Goal: Task Accomplishment & Management: Manage account settings

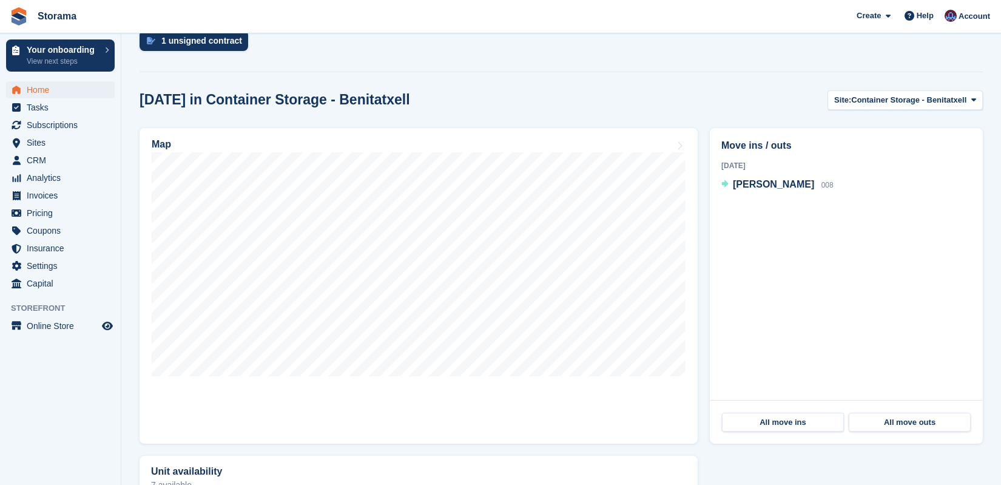
scroll to position [54, 0]
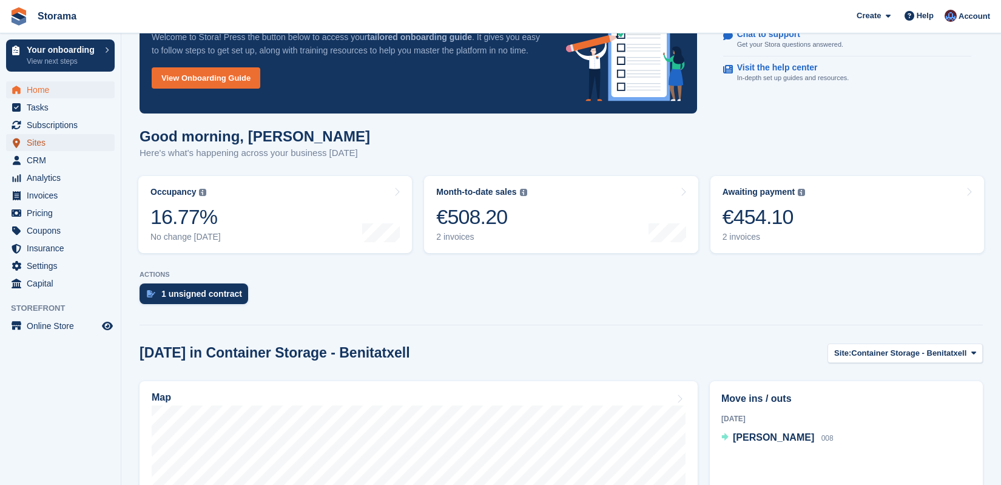
click at [52, 144] on span "Sites" at bounding box center [63, 142] width 73 height 17
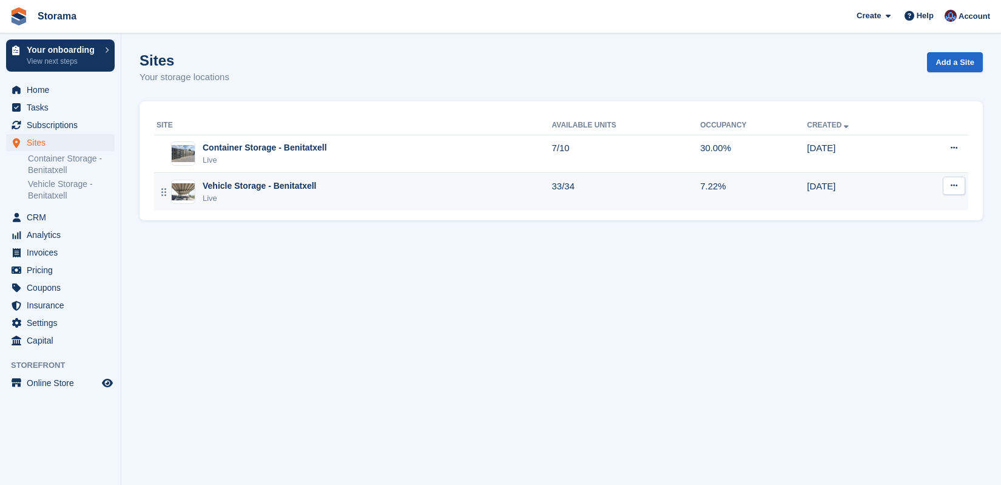
click at [258, 183] on div "Vehicle Storage - Benitatxell" at bounding box center [260, 186] width 114 height 13
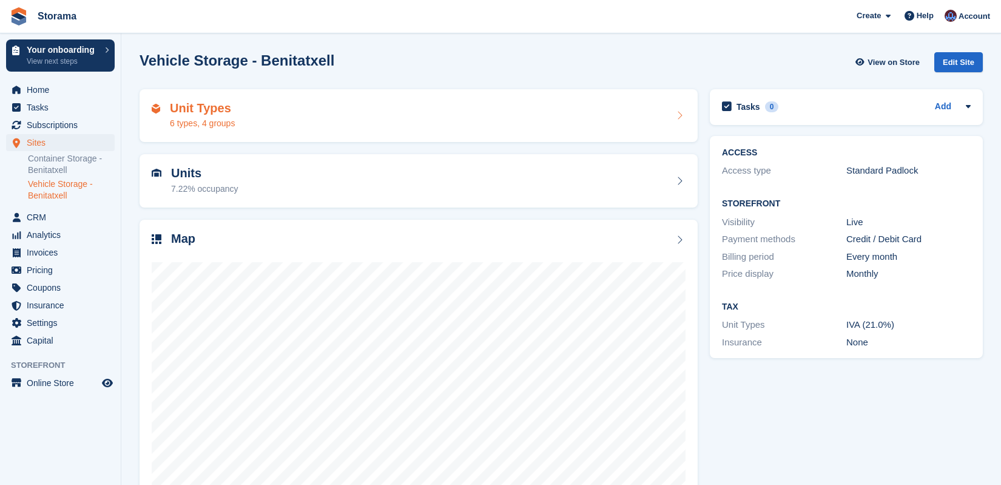
click at [256, 110] on div "Unit Types 6 types, 4 groups" at bounding box center [419, 115] width 534 height 29
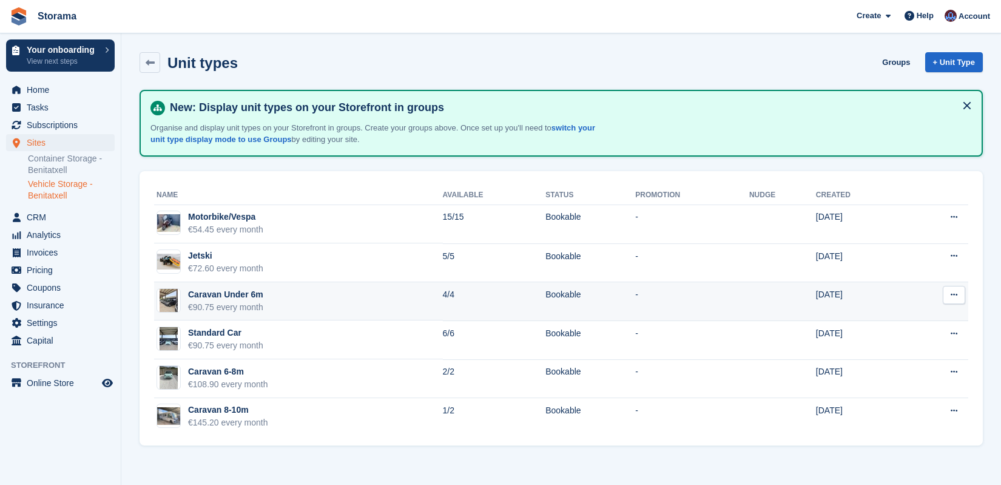
click at [232, 293] on div "Caravan Under 6m" at bounding box center [225, 294] width 75 height 13
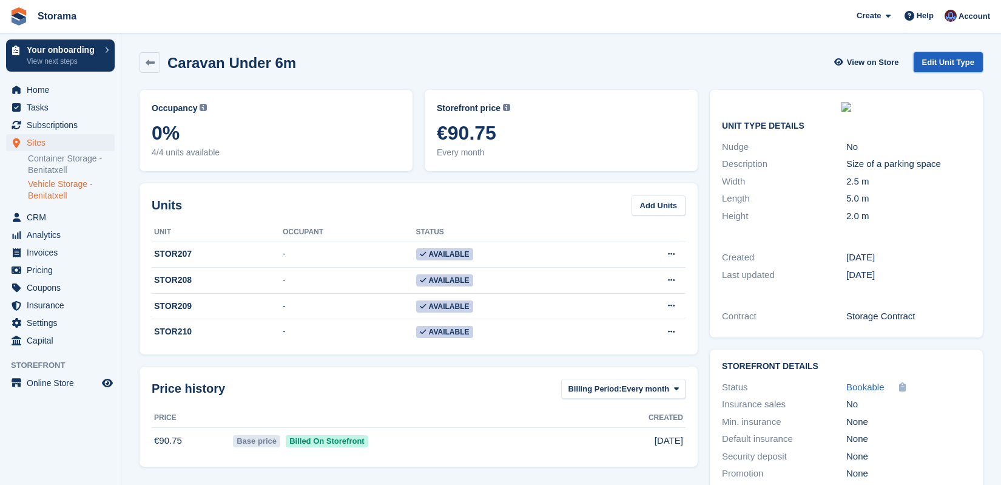
click at [932, 56] on link "Edit Unit Type" at bounding box center [948, 62] width 69 height 20
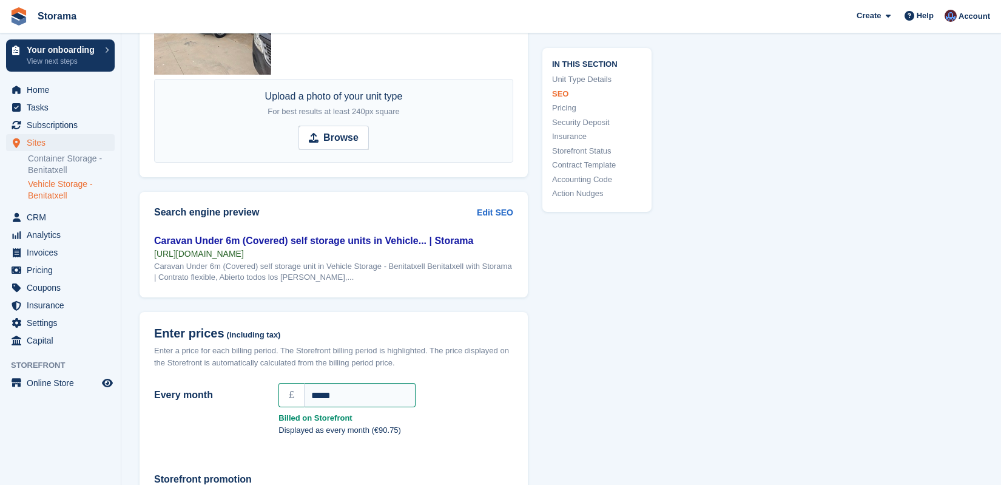
scroll to position [583, 0]
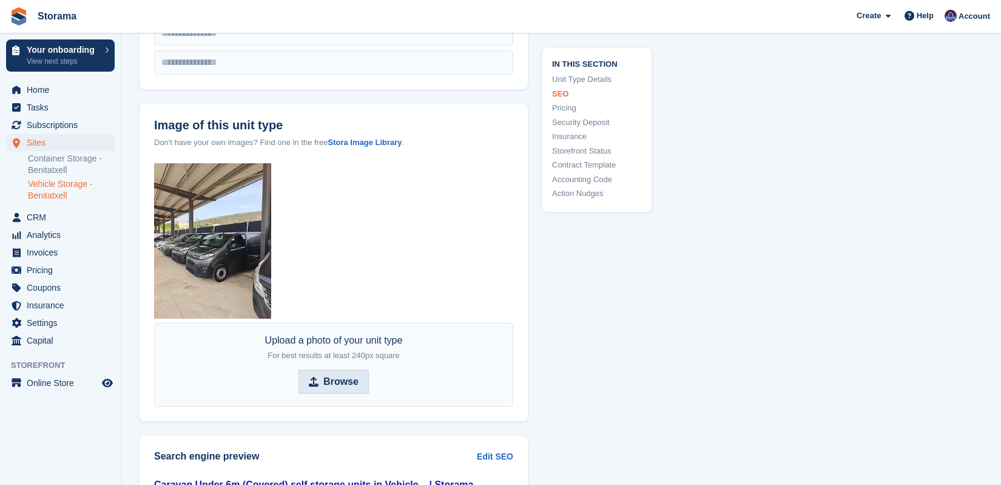
click at [349, 378] on strong "Browse" at bounding box center [340, 381] width 35 height 15
click at [349, 378] on input "Browse" at bounding box center [333, 381] width 70 height 24
type input "**********"
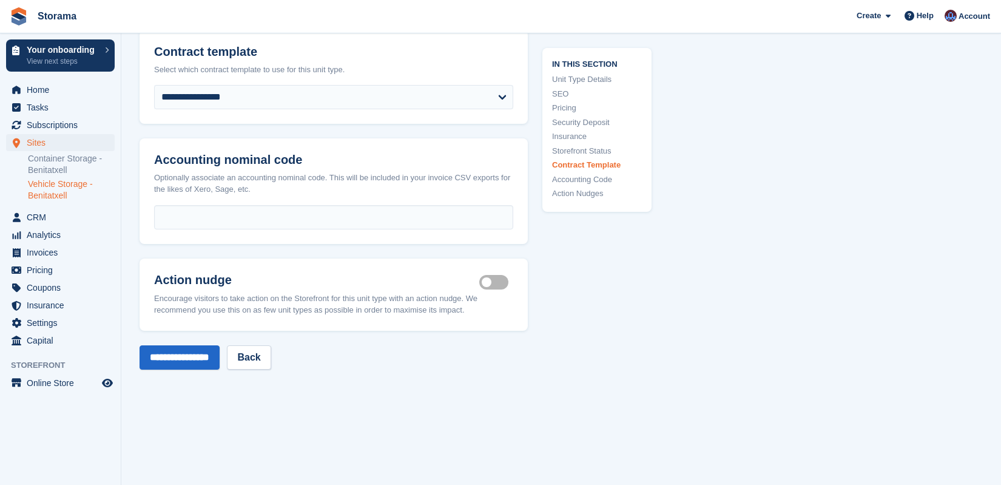
scroll to position [2015, 0]
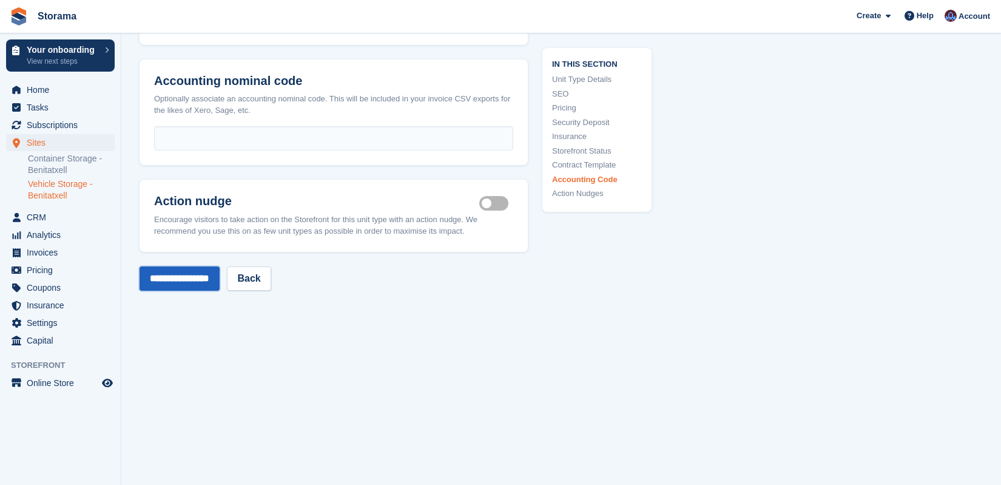
click at [211, 291] on input "**********" at bounding box center [180, 278] width 80 height 24
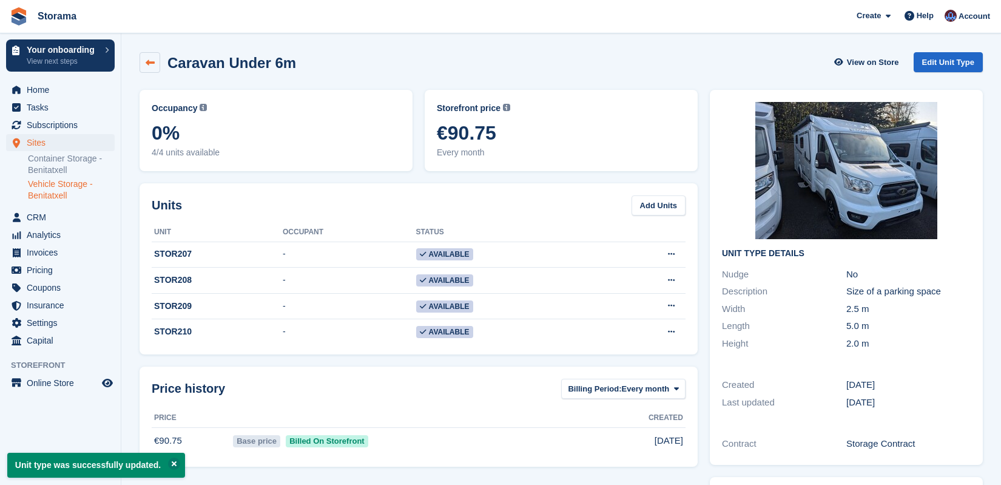
click at [149, 60] on icon at bounding box center [150, 62] width 9 height 9
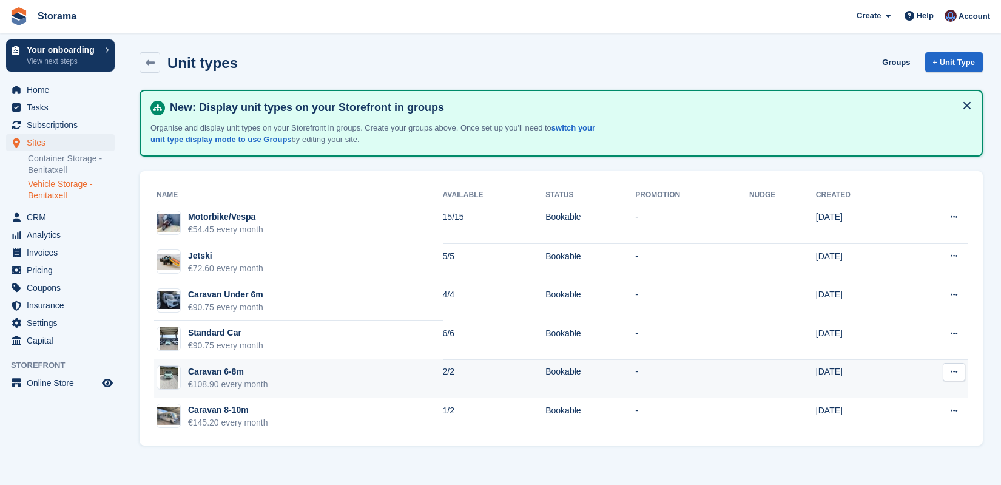
click at [231, 371] on div "Caravan 6-8m" at bounding box center [228, 371] width 80 height 13
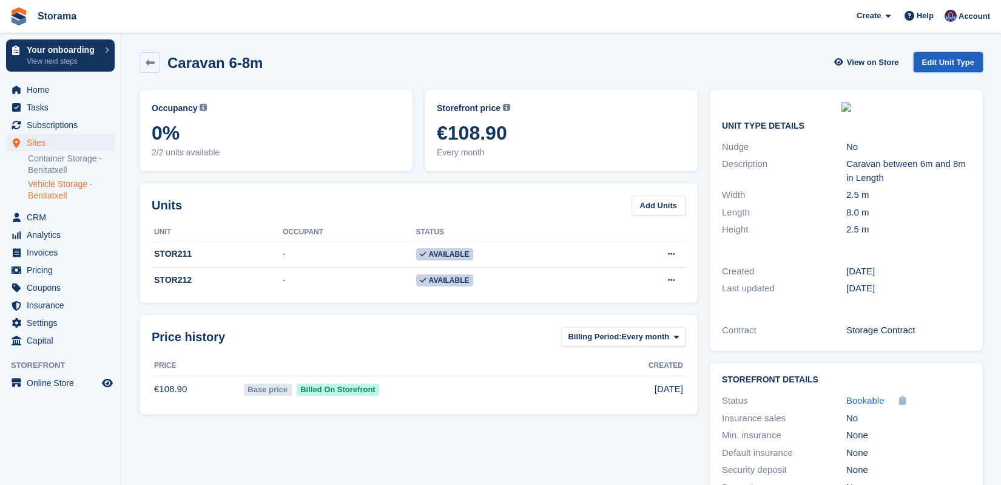
click at [934, 64] on link "Edit Unit Type" at bounding box center [948, 62] width 69 height 20
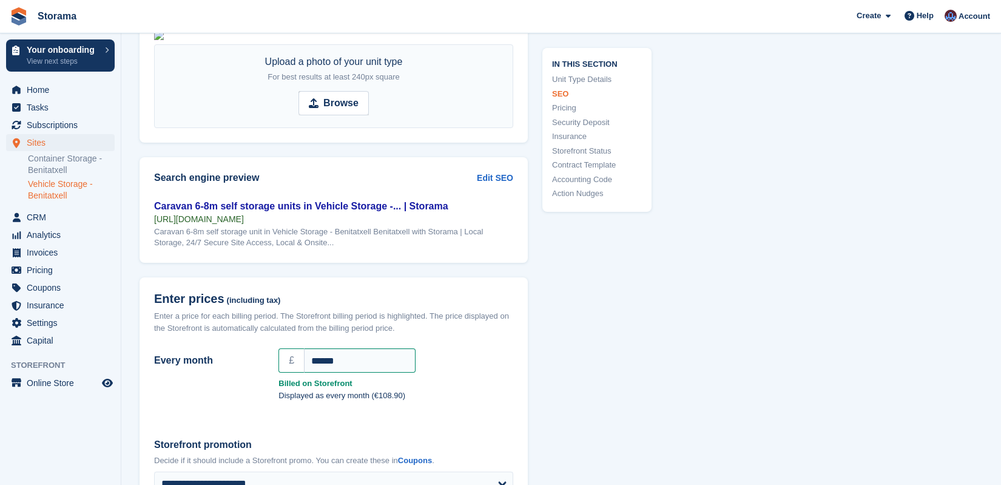
scroll to position [769, 0]
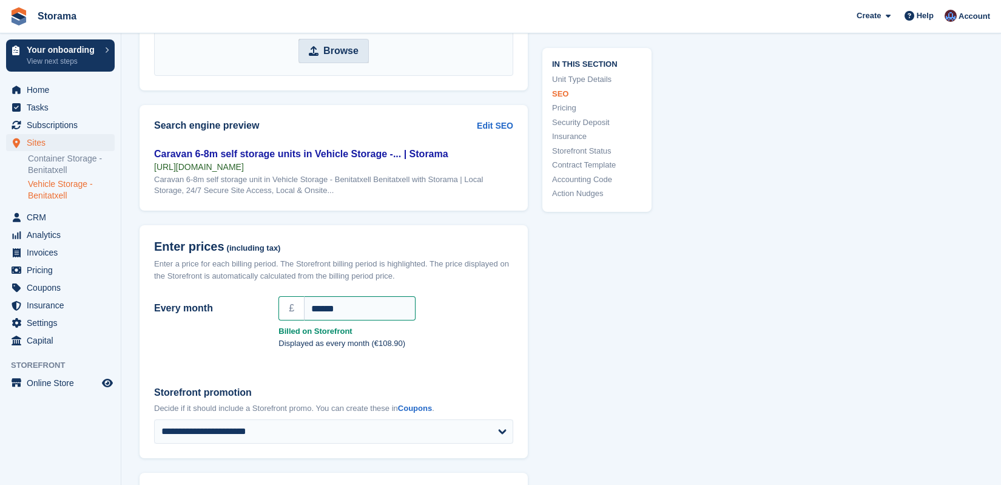
click at [344, 63] on span "Browse" at bounding box center [333, 51] width 70 height 24
click at [344, 63] on input "Browse" at bounding box center [333, 51] width 70 height 24
type input "**********"
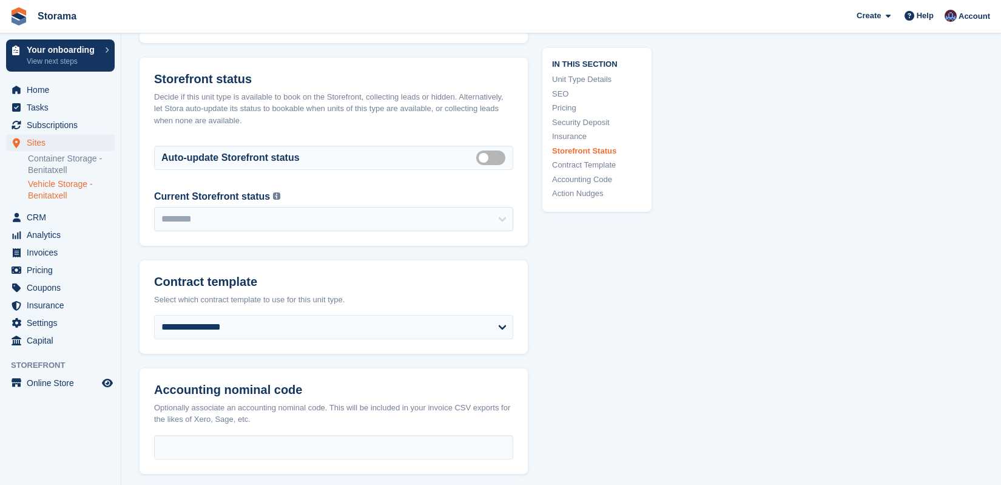
scroll to position [1820, 0]
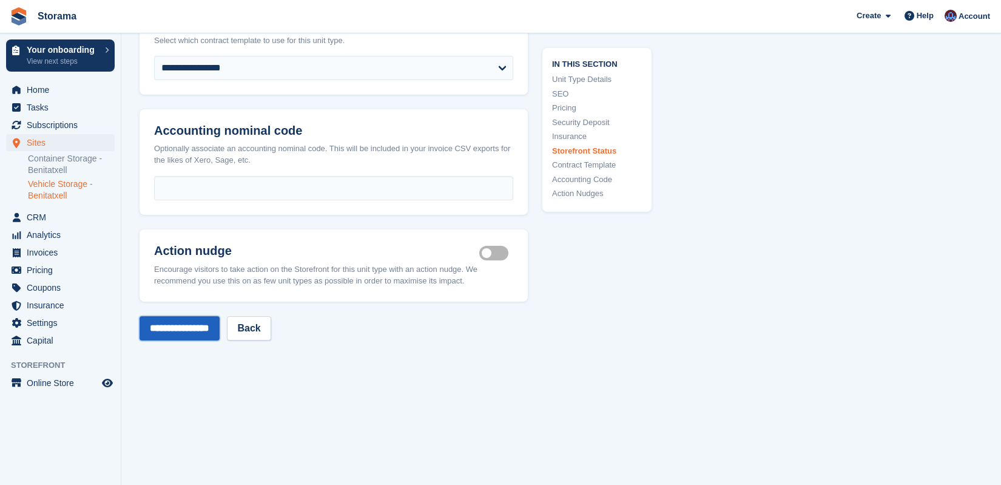
click at [209, 340] on input "**********" at bounding box center [180, 328] width 80 height 24
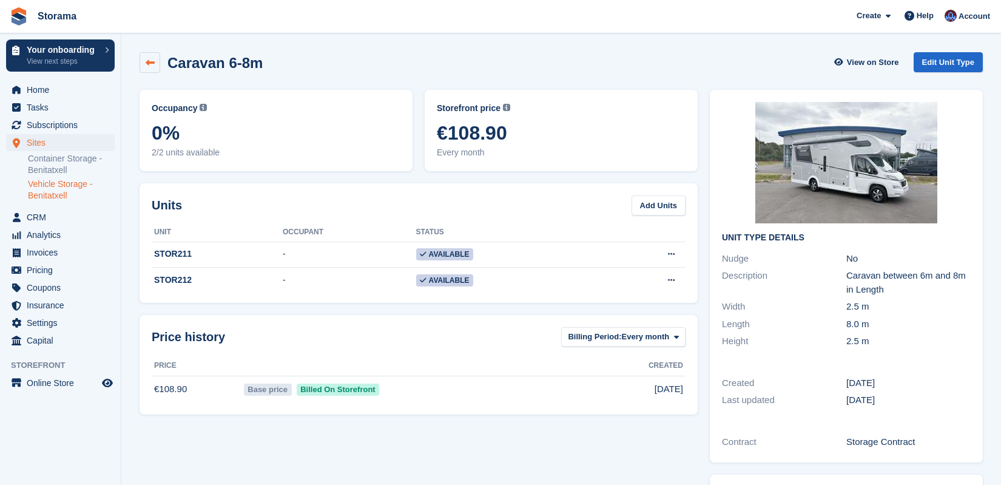
click at [144, 62] on link at bounding box center [150, 62] width 21 height 21
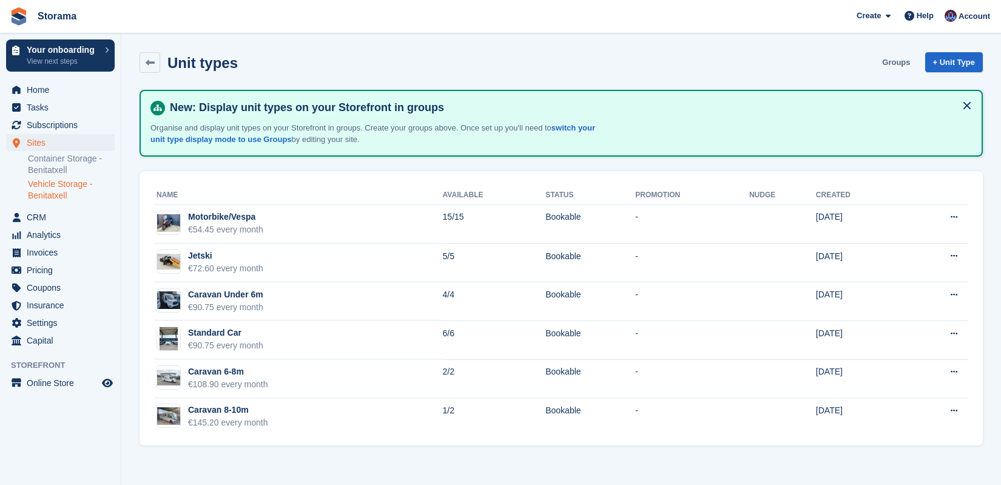
click at [902, 62] on link "Groups" at bounding box center [896, 62] width 38 height 20
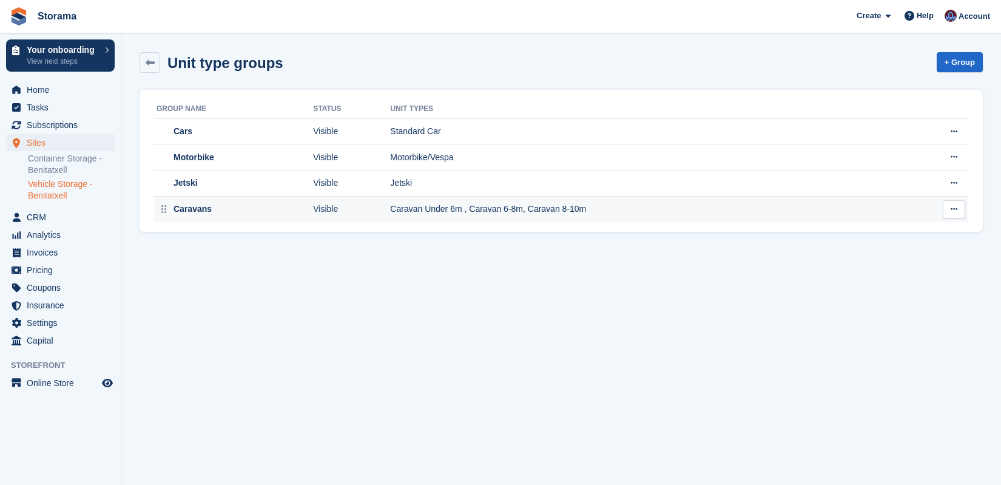
click at [286, 207] on div "Caravans" at bounding box center [234, 209] width 154 height 13
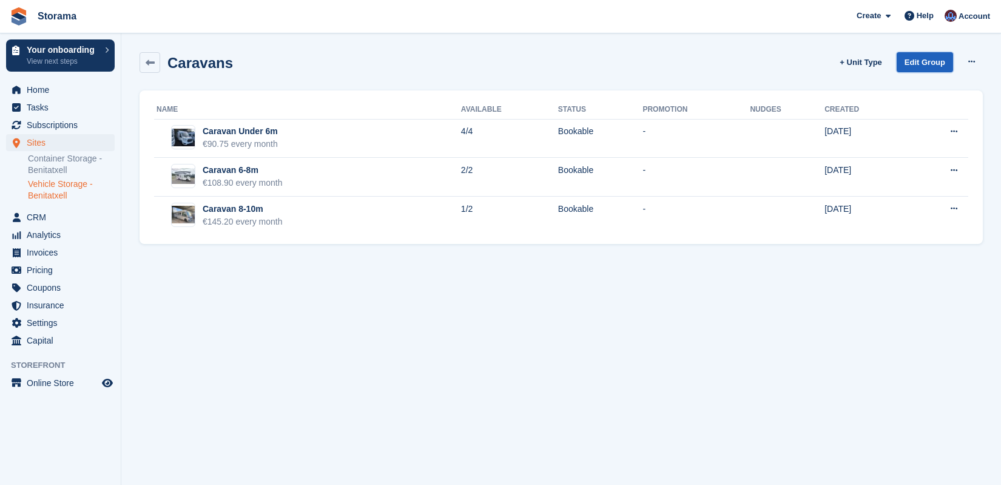
click at [921, 58] on link "Edit Group" at bounding box center [925, 62] width 56 height 20
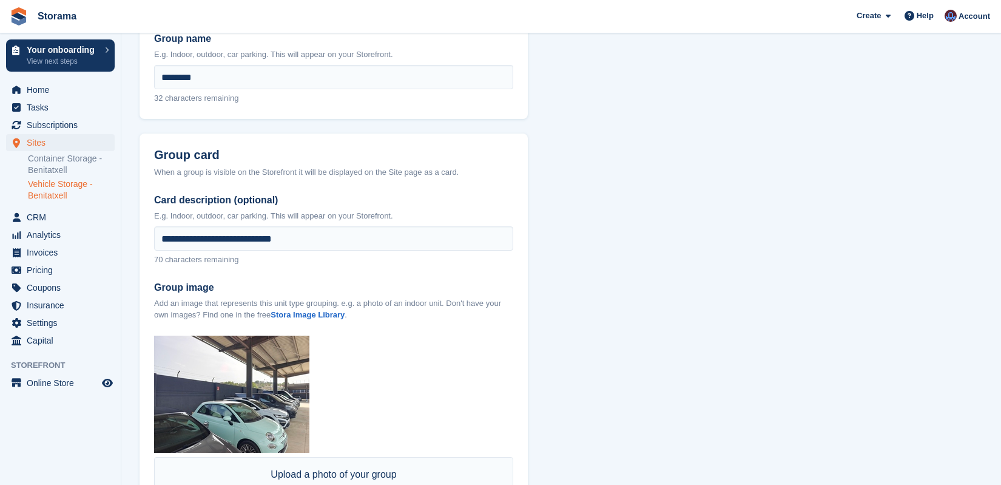
scroll to position [385, 0]
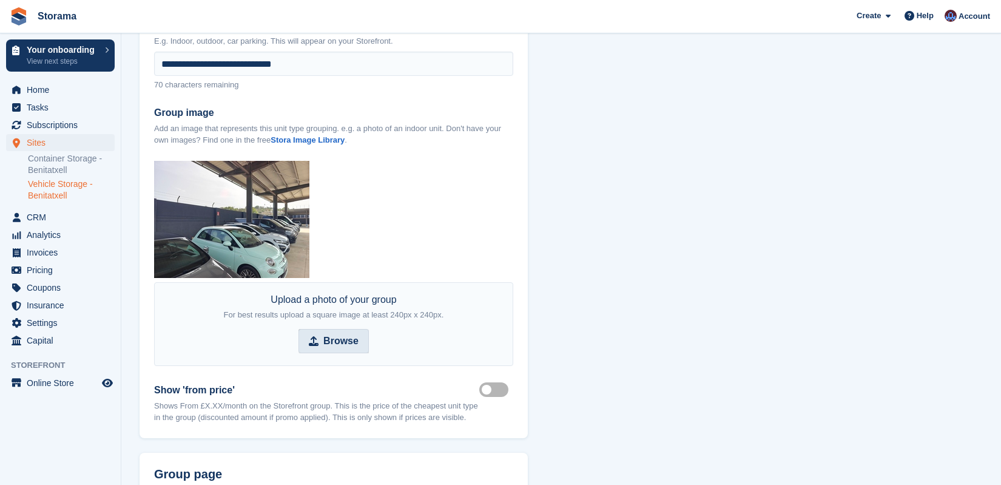
click at [344, 330] on span "Browse" at bounding box center [333, 341] width 70 height 24
click at [344, 330] on input "Browse" at bounding box center [333, 341] width 70 height 24
type input "**********"
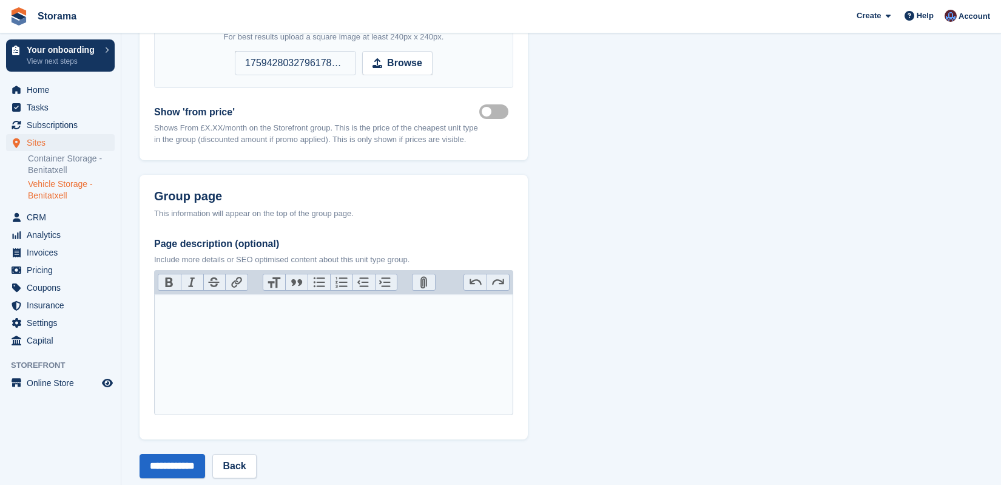
scroll to position [695, 0]
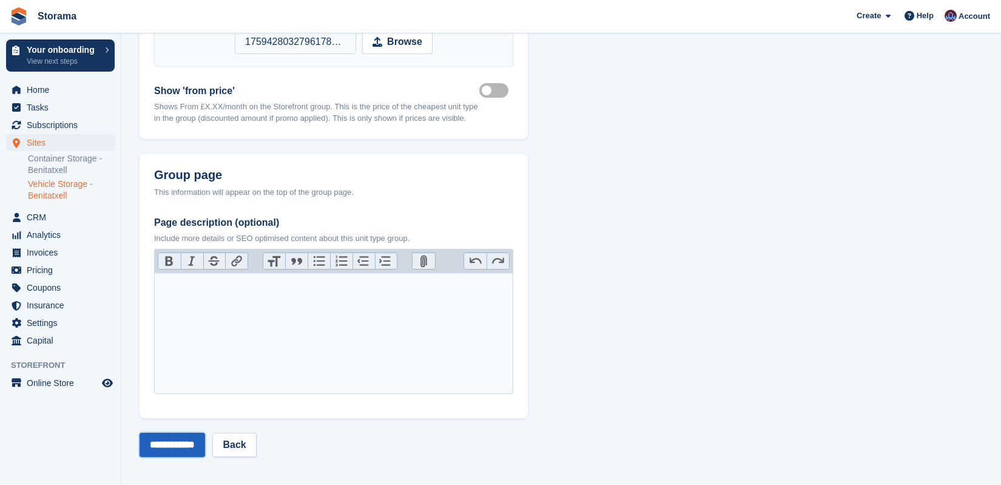
click at [189, 446] on input "**********" at bounding box center [173, 445] width 66 height 24
